Goal: Unclear: Unclear

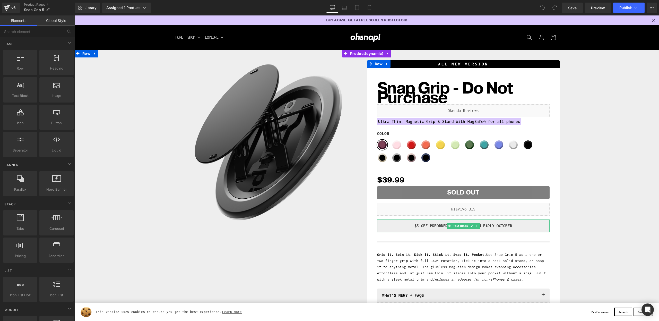
click at [413, 227] on p "$5 Off Preorder Sale: ships in early OCTOBER" at bounding box center [463, 226] width 165 height 8
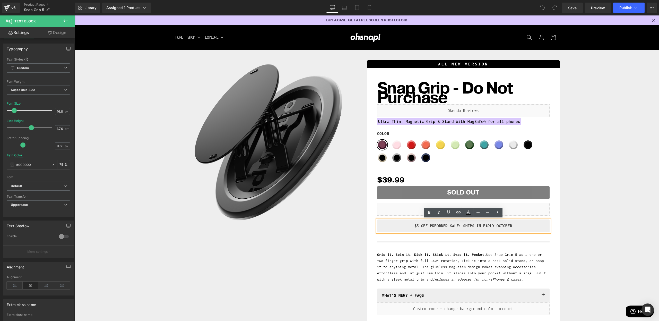
click at [426, 226] on p "$5 Off Preorder Sale: ships in early OCTOBER" at bounding box center [463, 226] width 165 height 8
click at [415, 227] on p "$5 Off Preorder Sale: ships in early OCTOBER" at bounding box center [463, 226] width 165 height 8
click at [414, 226] on p "$5 Off Preorder Sale: ships in early OCTOBER" at bounding box center [463, 226] width 165 height 8
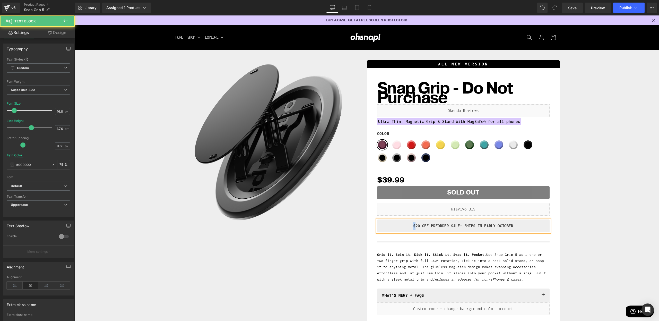
click at [411, 226] on p "$20 Off Preorder Sale: ships in early OCTOBER" at bounding box center [463, 226] width 165 height 8
click at [434, 226] on p "GET 20% Off Preorder Sale: ships in early OCTOBER" at bounding box center [463, 226] width 165 height 8
click at [479, 229] on p "GET 20% Off YOUR NEXT ORDER WHEN YOU Preorder Sale: ships in early OCTOBER" at bounding box center [463, 226] width 165 height 8
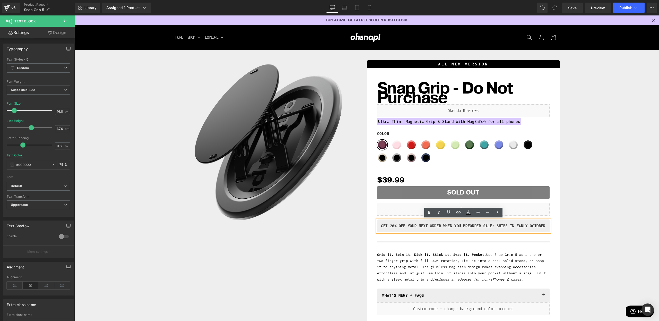
drag, startPoint x: 481, startPoint y: 233, endPoint x: 503, endPoint y: 226, distance: 23.0
click at [503, 226] on p "GET 20% Off YOUR NEXT ORDER WHEN YOU Preorder Sale: ships in early OCTOBER" at bounding box center [463, 226] width 165 height 8
drag, startPoint x: 585, startPoint y: 226, endPoint x: 564, endPoint y: 225, distance: 21.4
click at [585, 226] on div "Sale Off (P) Image Row ALL NEW VERSION Heading Snap Grip - Do Not Purchase (P) …" at bounding box center [366, 191] width 579 height 268
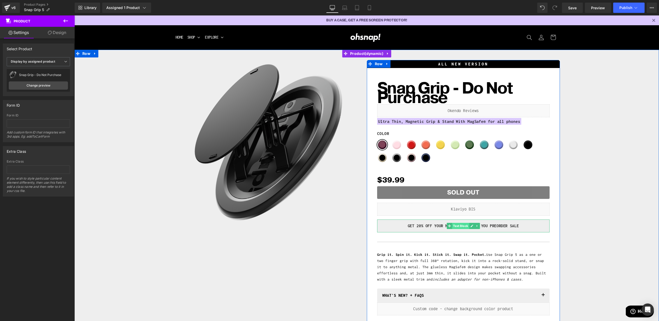
click at [460, 224] on span "Text Block" at bounding box center [460, 226] width 17 height 6
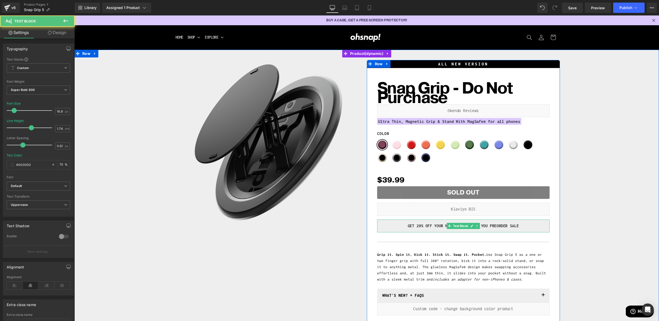
click at [514, 224] on p "GET 20% Off YOUR NEXT ORDER WHEN YOU Preorder Sale" at bounding box center [463, 226] width 165 height 8
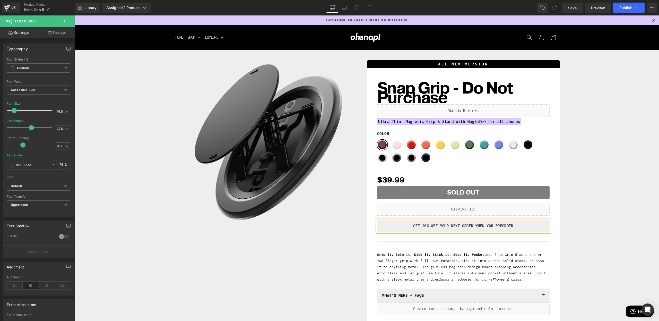
click at [577, 227] on div "Sale Off (P) Image Row ALL NEW VERSION Heading Snap Grip - Do Not Purchase (P) …" at bounding box center [366, 191] width 579 height 268
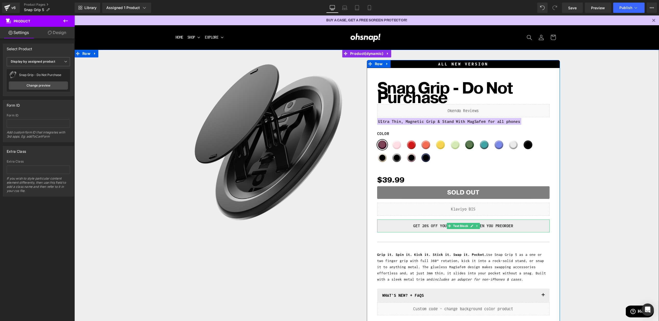
click at [516, 227] on p "GET 20% Off YOUR NEXT ORDER WHEN YOU Preorder" at bounding box center [463, 226] width 165 height 8
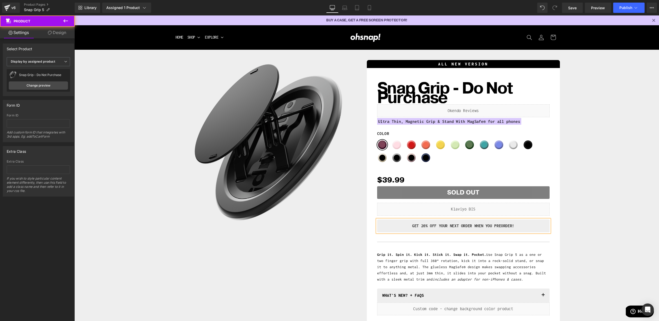
click at [574, 221] on div "Sale Off (P) Image Row ALL NEW VERSION Heading Snap Grip - Do Not Purchase (P) …" at bounding box center [366, 191] width 579 height 268
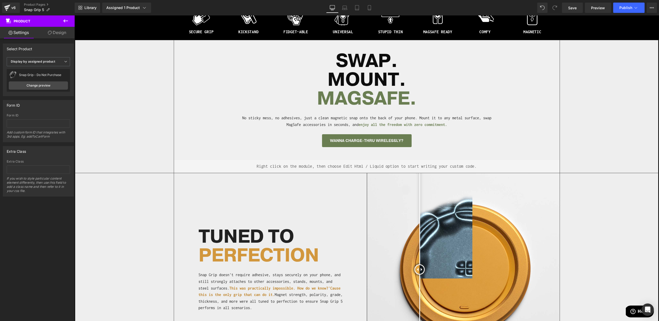
scroll to position [98, 0]
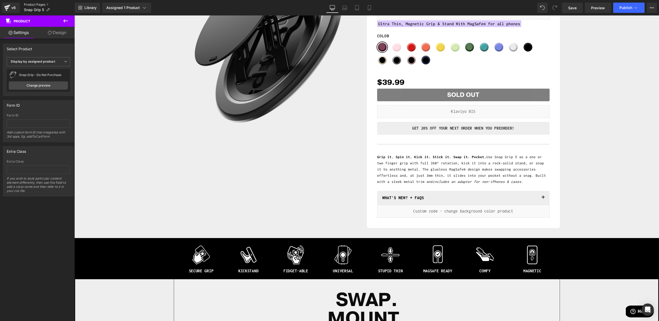
click at [29, 5] on link "Product Pages" at bounding box center [49, 5] width 51 height 4
click at [571, 8] on span "Save" at bounding box center [572, 7] width 8 height 5
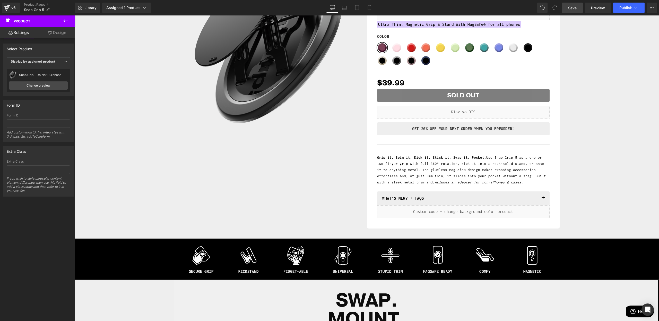
scroll to position [97, 0]
